Goal: Task Accomplishment & Management: Manage account settings

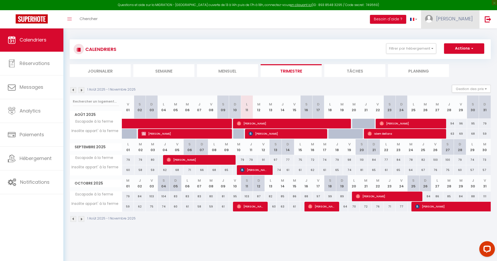
click at [448, 20] on span "[PERSON_NAME]" at bounding box center [454, 18] width 37 height 7
click at [455, 37] on link "Paramètres" at bounding box center [458, 36] width 39 height 9
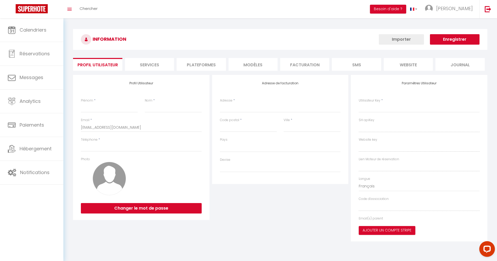
type input "[PERSON_NAME]"
type input "Pointel"
type input "0786437535"
type input "[STREET_ADDRESS]"
type input "68180"
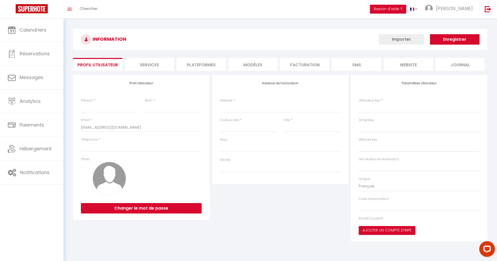
type input "HORBOURG WIHR"
type input "thgAvG5hYEe2c2kdXtn38oWS3"
type input "ZqAuVOcZqwFBJ7ja1qYXTGRkd"
type input "[URL][DOMAIN_NAME]"
select select "28"
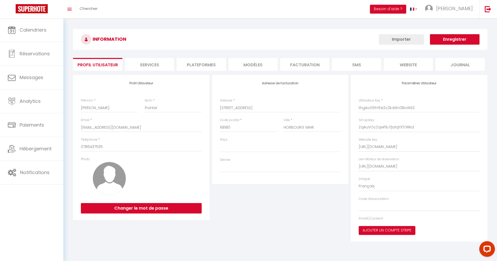
select select "fr"
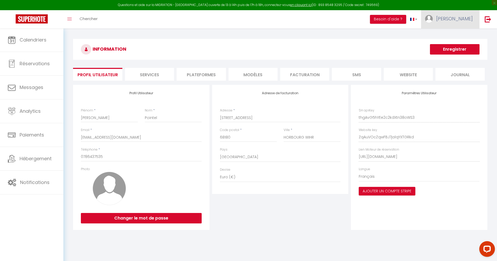
click at [458, 14] on link "[PERSON_NAME]" at bounding box center [450, 19] width 58 height 18
click at [449, 35] on link "Paramètres" at bounding box center [458, 36] width 39 height 9
click at [330, 1] on div "Questions et aide sur la MIGRATION - [GEOGRAPHIC_DATA] ouverte de 13 à 14h puis…" at bounding box center [248, 5] width 497 height 10
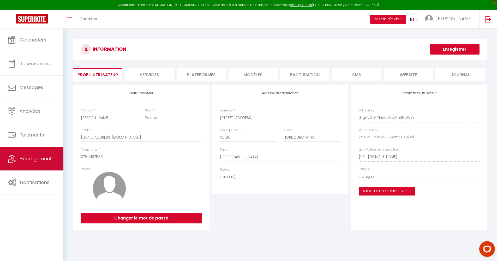
click at [29, 159] on span "Hébergement" at bounding box center [36, 158] width 32 height 7
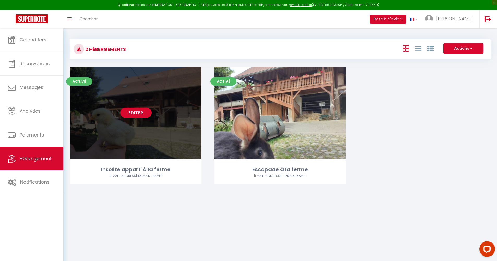
click at [132, 113] on link "Editer" at bounding box center [135, 113] width 31 height 10
select select "3"
select select "2"
select select "1"
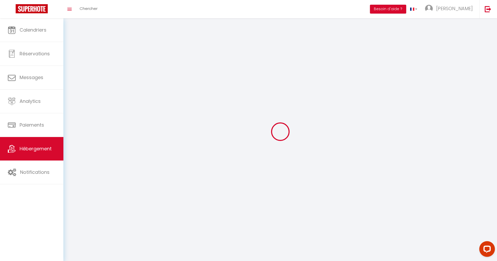
select select
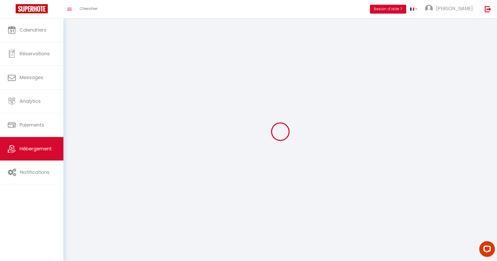
select select
checkbox input "false"
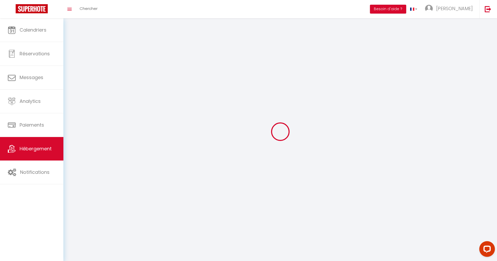
select select
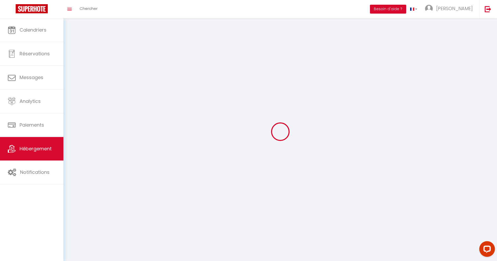
select select
checkbox input "false"
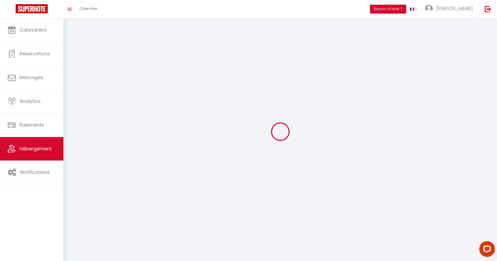
checkbox input "false"
select select
select select "1"
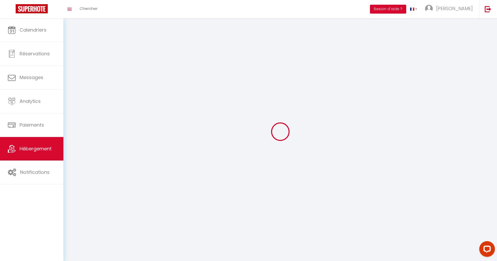
select select "28"
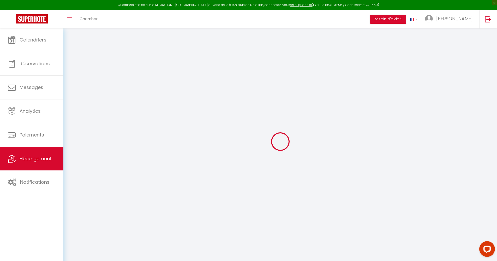
select select
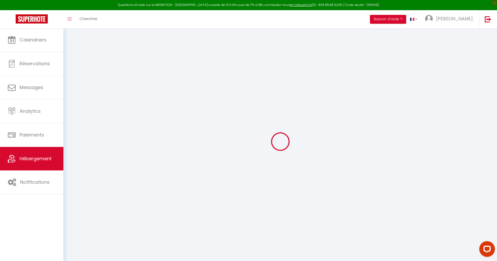
select select
checkbox input "false"
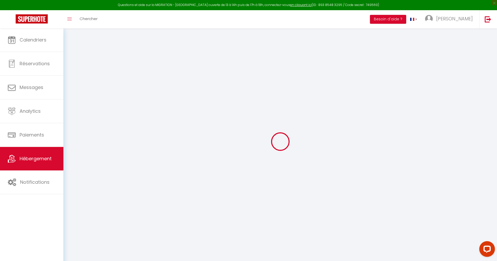
select select
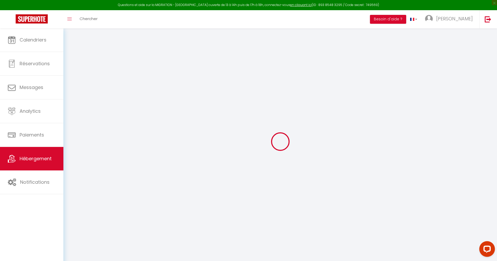
select select
checkbox input "false"
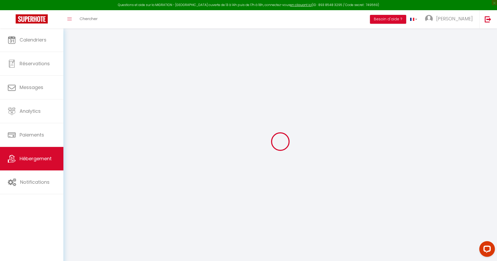
checkbox input "false"
select select
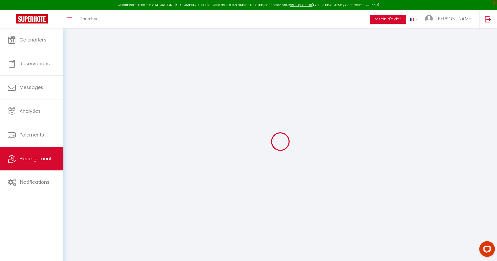
select select
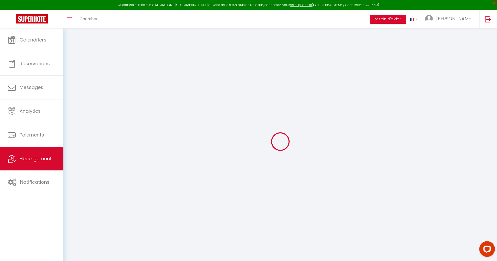
checkbox input "false"
select select
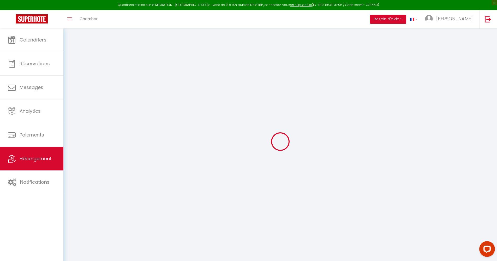
select select
type input "Insolite appart' à la ferme"
type input "[PERSON_NAME]"
type input "Pointel"
type input "154"
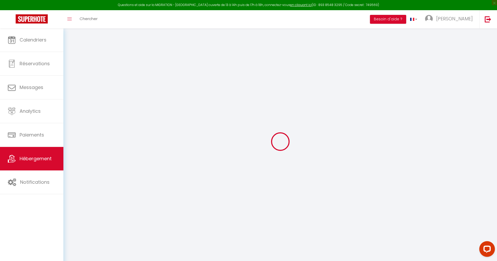
type input "68180"
type input "HORBOURG WIHR"
select select "bnb"
select select "farm_stay"
select select "2"
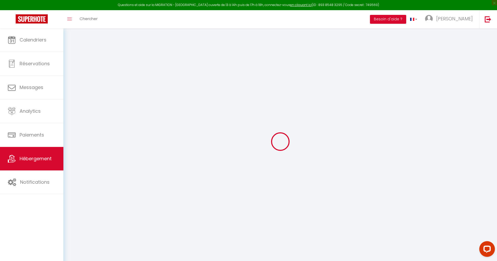
type input "50"
type input "1"
type input "60"
type input "2.2"
type input "0"
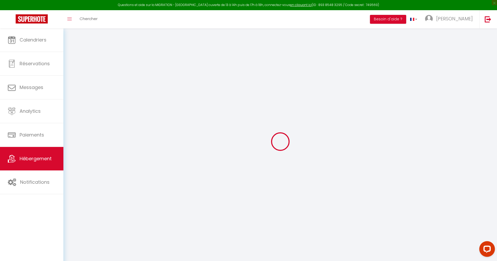
type input "200"
type input "20"
select select
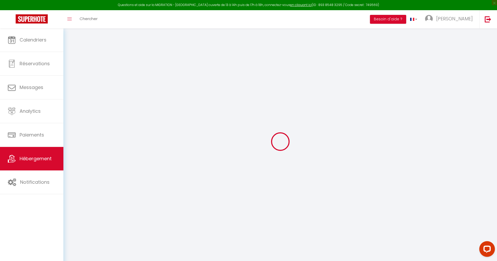
select select
type input "[STREET_ADDRESS]"
type input "68180"
type input "Horbourg-Wihr"
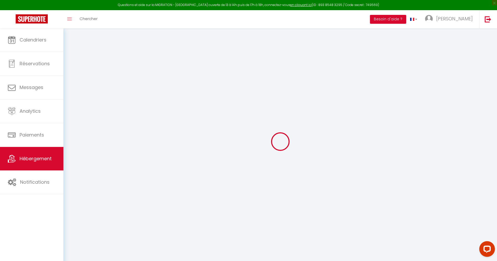
type input "[EMAIL_ADDRESS][DOMAIN_NAME]"
select select
checkbox input "false"
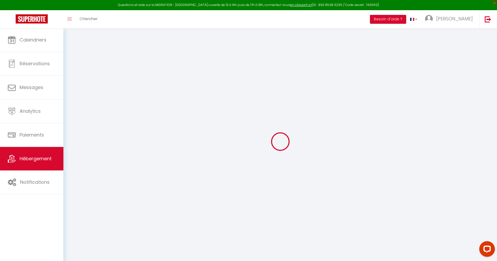
checkbox input "false"
radio input "true"
type input "0"
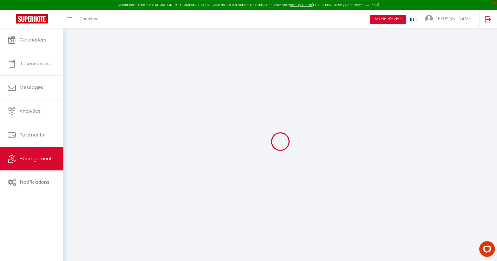
type input "0"
select select
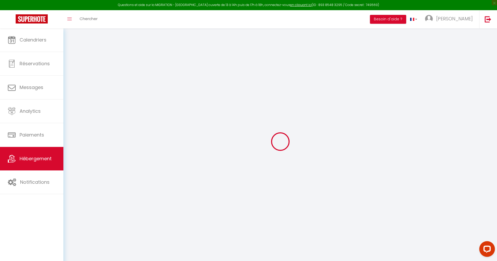
select select
checkbox input "false"
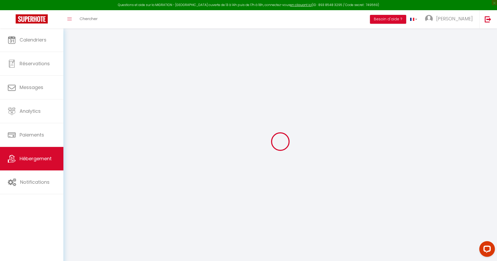
checkbox input "false"
select select
checkbox input "false"
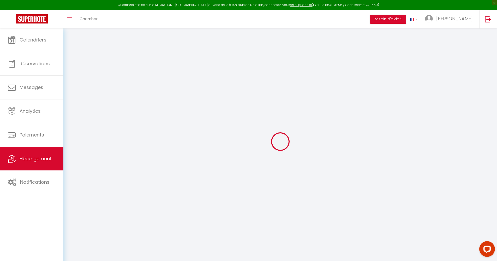
checkbox input "false"
select select "16:00"
select select "00:00"
select select "10:30"
select select "15"
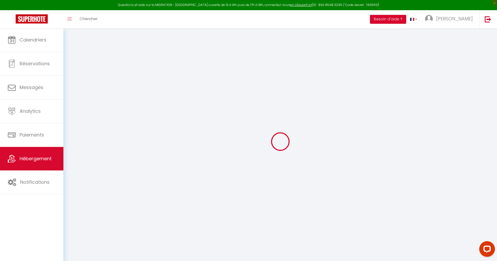
select select "30"
select select
checkbox input "false"
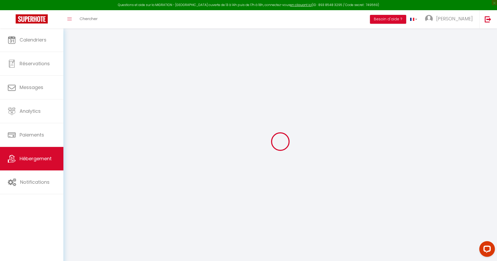
checkbox input "false"
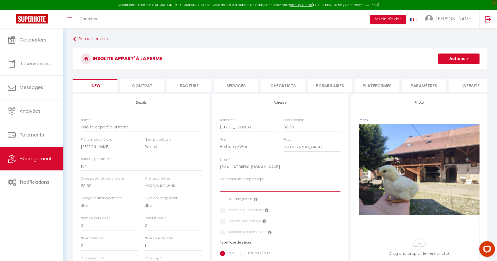
click at [239, 190] on select "Connecter un compte Stripe" at bounding box center [280, 187] width 121 height 10
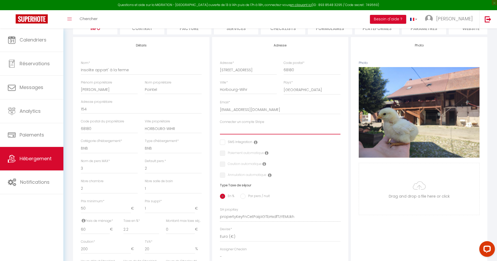
scroll to position [113, 0]
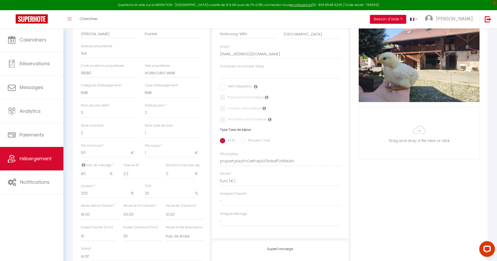
click at [211, 114] on div "Adresse Adresse * [STREET_ADDRESS]-Wihr Code postal * 68180 Ville * [GEOGRAPHIC…" at bounding box center [280, 157] width 139 height 352
click at [348, 92] on div "Adresse Adresse * [STREET_ADDRESS]-Wihr Code postal * 68180 Ville * [GEOGRAPHIC…" at bounding box center [280, 109] width 137 height 257
click at [211, 101] on div "Adresse Adresse * [STREET_ADDRESS]-Wihr Code postal * 68180 Ville * [GEOGRAPHIC…" at bounding box center [280, 157] width 139 height 352
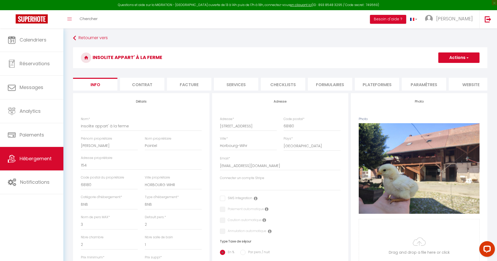
scroll to position [142, 0]
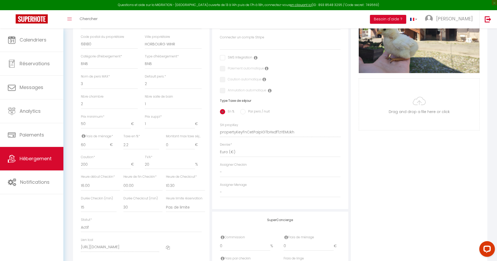
drag, startPoint x: 169, startPoint y: 138, endPoint x: 200, endPoint y: 138, distance: 31.8
click at [200, 138] on label "Montant max taxe séjour *" at bounding box center [184, 136] width 36 height 5
click at [195, 140] on input "0" at bounding box center [180, 144] width 29 height 9
click at [143, 134] on div "Prix suppl * 1 €" at bounding box center [173, 124] width 64 height 20
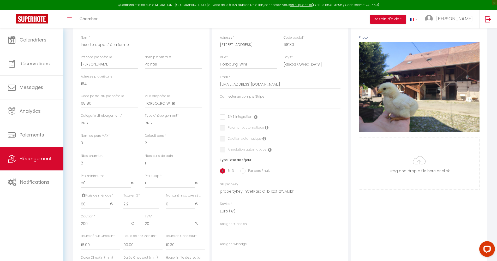
scroll to position [0, 0]
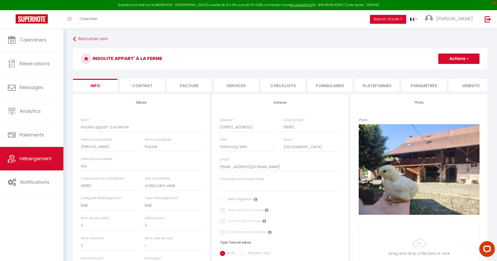
click at [136, 82] on li "Contrat" at bounding box center [142, 85] width 44 height 13
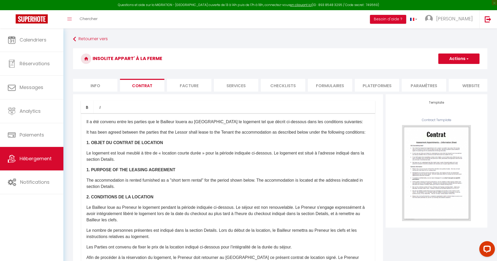
click at [184, 86] on li "Facture" at bounding box center [189, 85] width 44 height 13
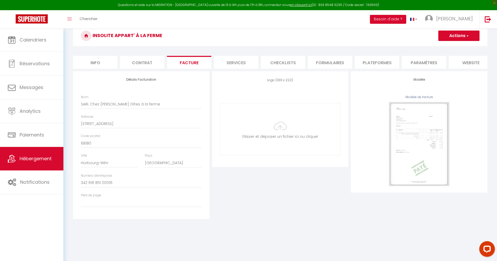
scroll to position [28, 0]
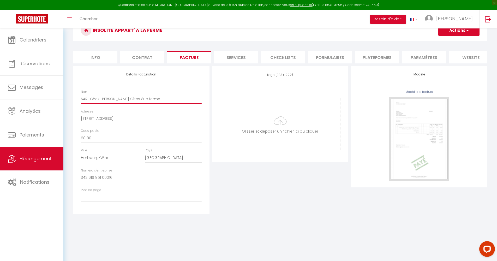
drag, startPoint x: 153, startPoint y: 103, endPoint x: 80, endPoint y: 101, distance: 72.6
click at [118, 102] on input "SARL Chez [PERSON_NAME] Gîtes à la ferme" at bounding box center [141, 98] width 121 height 9
drag, startPoint x: 154, startPoint y: 103, endPoint x: 80, endPoint y: 103, distance: 74.1
click at [80, 103] on div "Nom SARL Chez [PERSON_NAME] Gîtes à la ferme" at bounding box center [142, 100] width 128 height 20
click at [153, 102] on input "SARL Chez [PERSON_NAME] Gîtes à la ferme" at bounding box center [141, 98] width 121 height 9
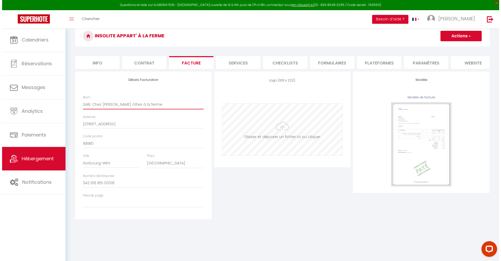
scroll to position [0, 0]
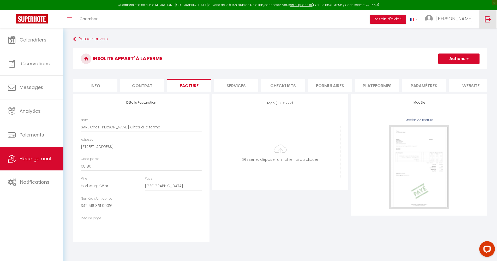
click at [482, 21] on link at bounding box center [488, 19] width 17 height 18
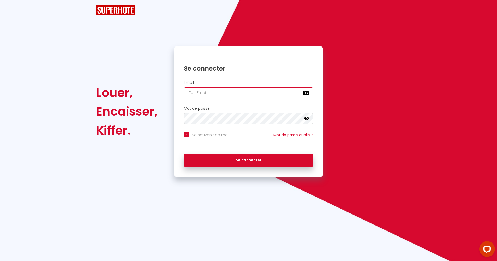
checkbox input "true"
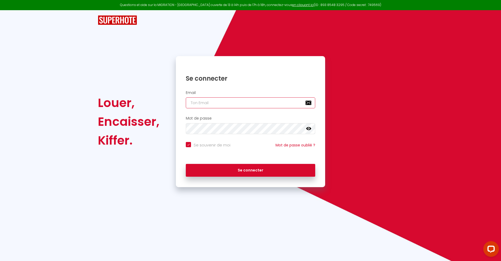
click at [309, 103] on input "email" at bounding box center [250, 102] width 129 height 11
type input "[EMAIL_ADDRESS][DOMAIN_NAME]"
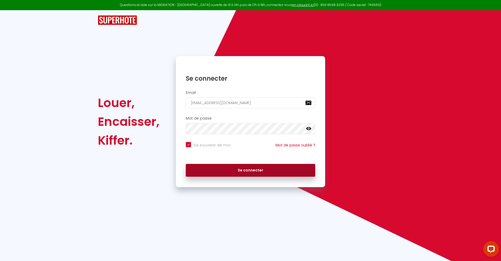
click at [247, 168] on button "Se connecter" at bounding box center [250, 170] width 129 height 13
checkbox input "true"
